Goal: Task Accomplishment & Management: Complete application form

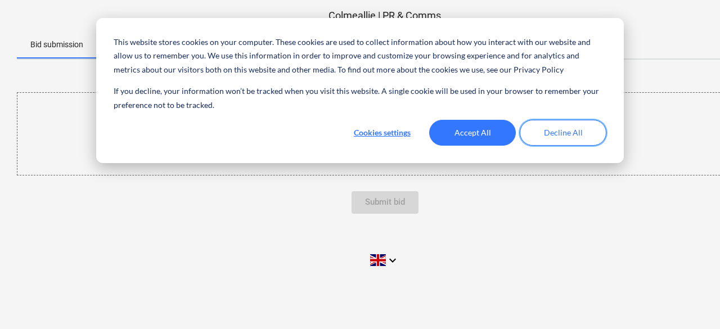
click at [551, 133] on button "Decline All" at bounding box center [562, 133] width 87 height 26
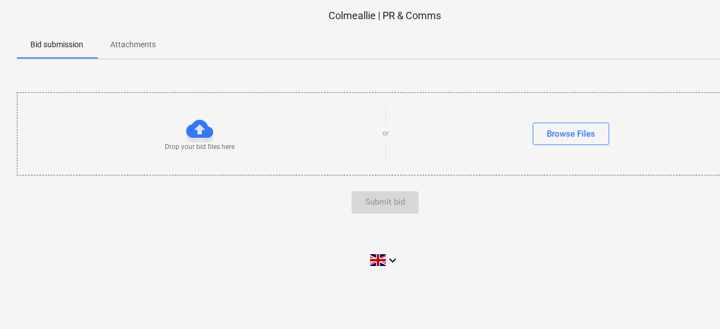
click at [191, 131] on div at bounding box center [199, 128] width 27 height 27
click at [388, 203] on div "Submit bid" at bounding box center [384, 202] width 735 height 22
click at [548, 126] on div "Browse Files" at bounding box center [570, 133] width 48 height 15
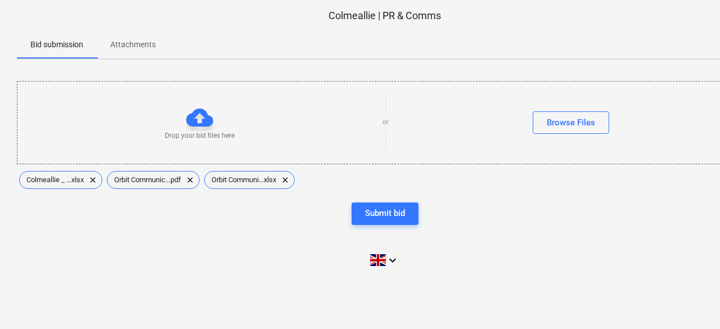
click at [381, 224] on div "Drop your bid files here or Browse Files Colmeallie _ ...xlsx clear Orbit Commu…" at bounding box center [384, 153] width 735 height 169
click at [381, 218] on div "Submit bid" at bounding box center [385, 213] width 40 height 15
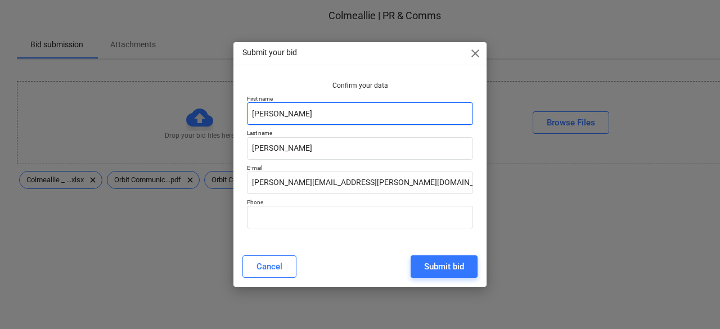
drag, startPoint x: 300, startPoint y: 125, endPoint x: 231, endPoint y: 123, distance: 69.2
click at [232, 123] on div "Submit your bid close Confirm your data First name [PERSON_NAME] Last name [PER…" at bounding box center [360, 164] width 720 height 329
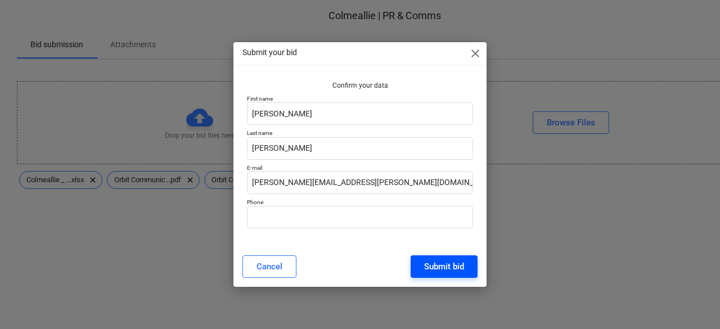
click at [428, 265] on div "Submit bid" at bounding box center [444, 266] width 40 height 15
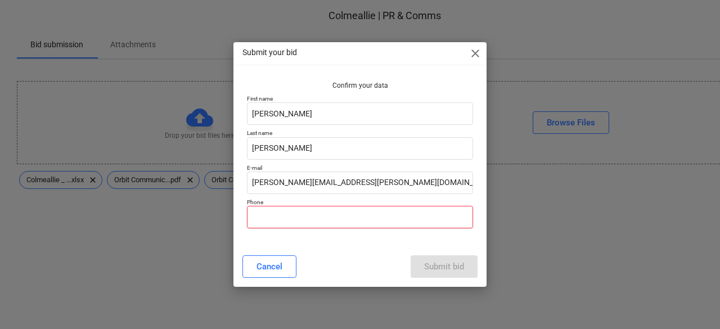
click at [288, 215] on input "text" at bounding box center [360, 217] width 226 height 22
paste input "0771 891 3299"
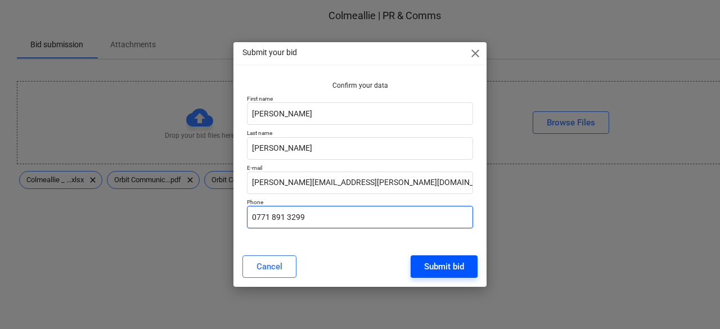
type input "0771 891 3299"
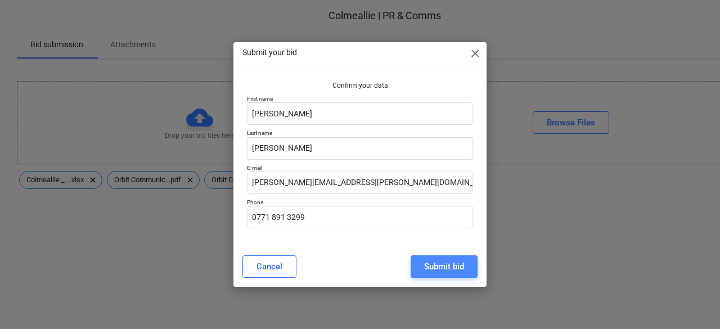
click at [435, 267] on div "Submit bid" at bounding box center [444, 266] width 40 height 15
